Goal: Information Seeking & Learning: Learn about a topic

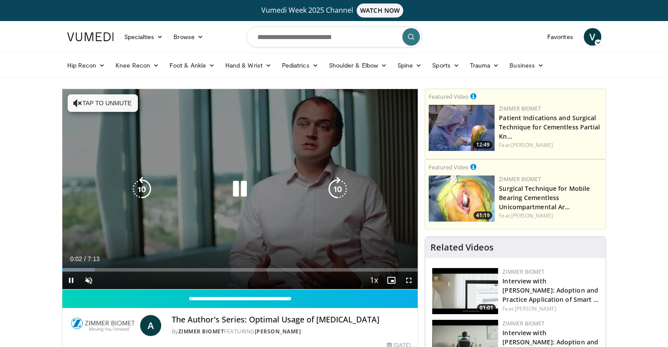
click at [111, 102] on button "Tap to unmute" at bounding box center [103, 103] width 70 height 18
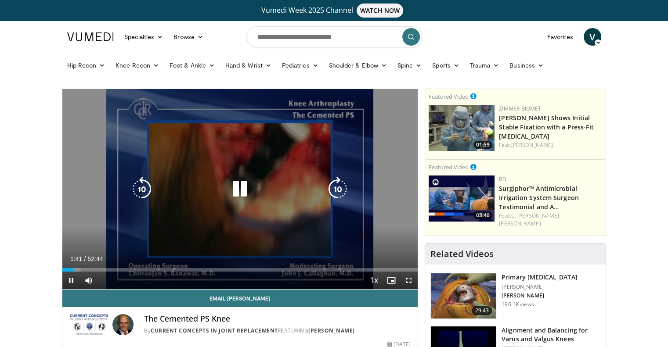
click at [244, 196] on icon "Video Player" at bounding box center [239, 189] width 25 height 25
click at [245, 195] on icon "Video Player" at bounding box center [239, 189] width 25 height 25
click at [238, 189] on icon "Video Player" at bounding box center [239, 189] width 25 height 25
